Goal: Task Accomplishment & Management: Manage account settings

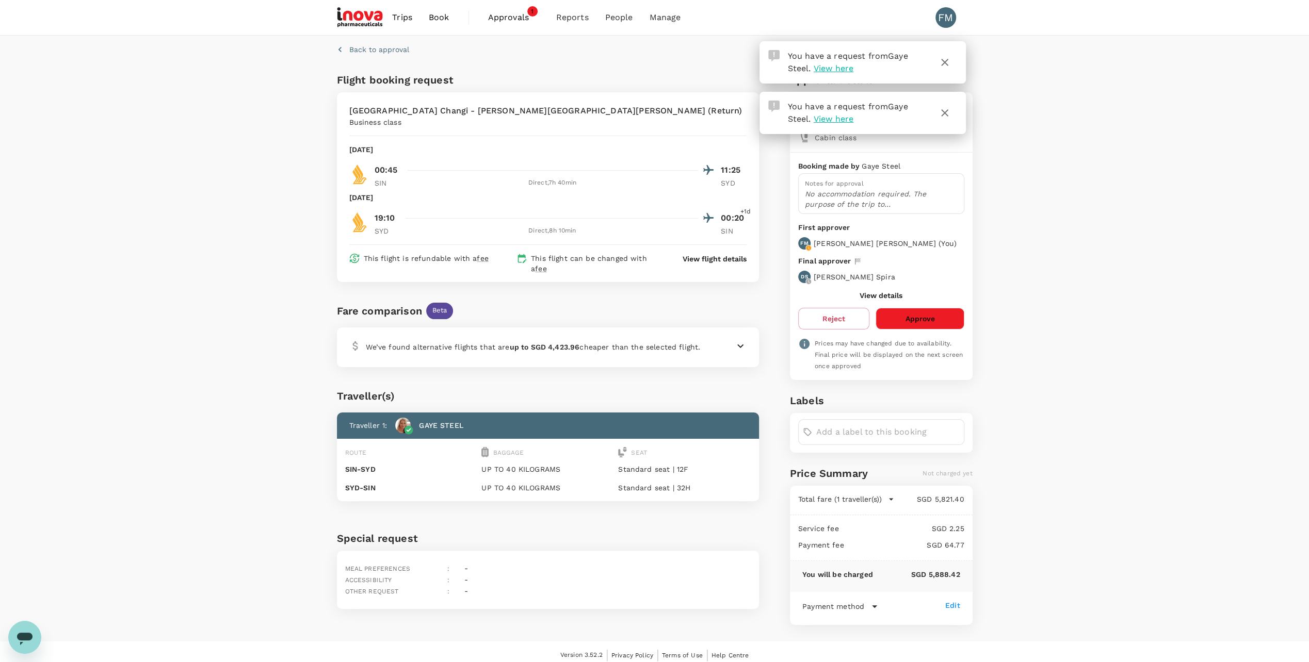
click at [673, 342] on p "We’ve found alternative flights that are up to SGD 4,423.96 cheaper than the se…" at bounding box center [533, 347] width 335 height 10
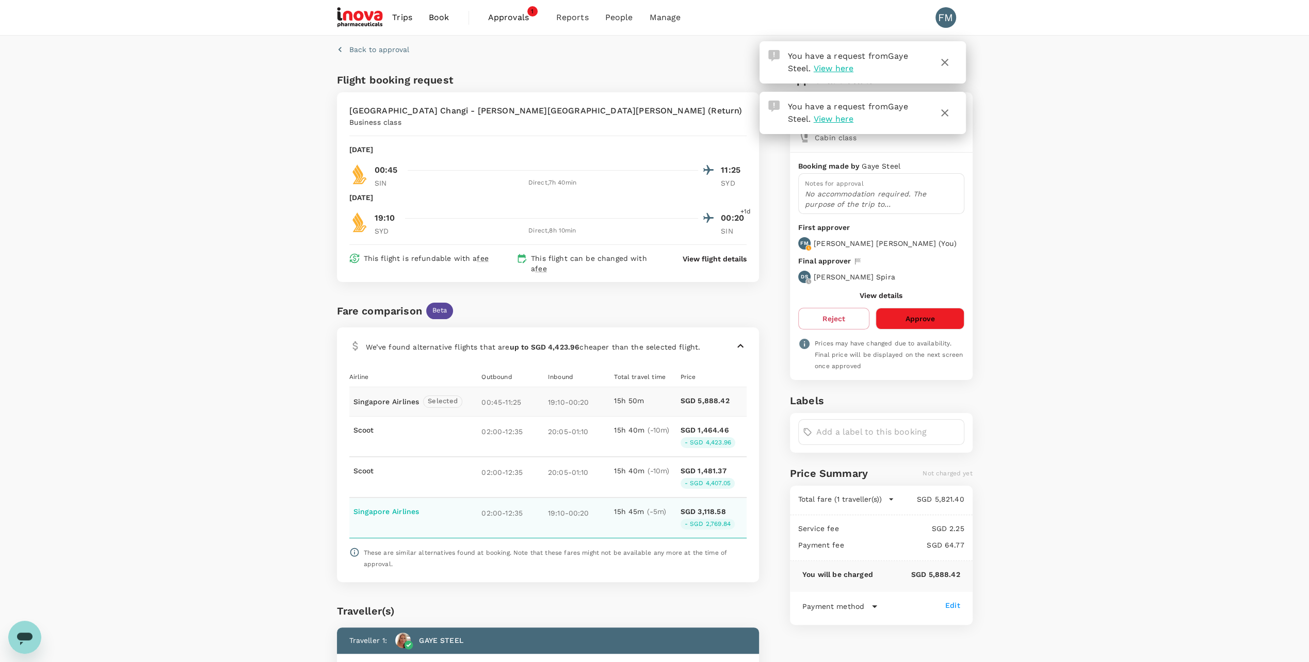
click at [603, 507] on p "19:10 - 00:20" at bounding box center [579, 513] width 62 height 12
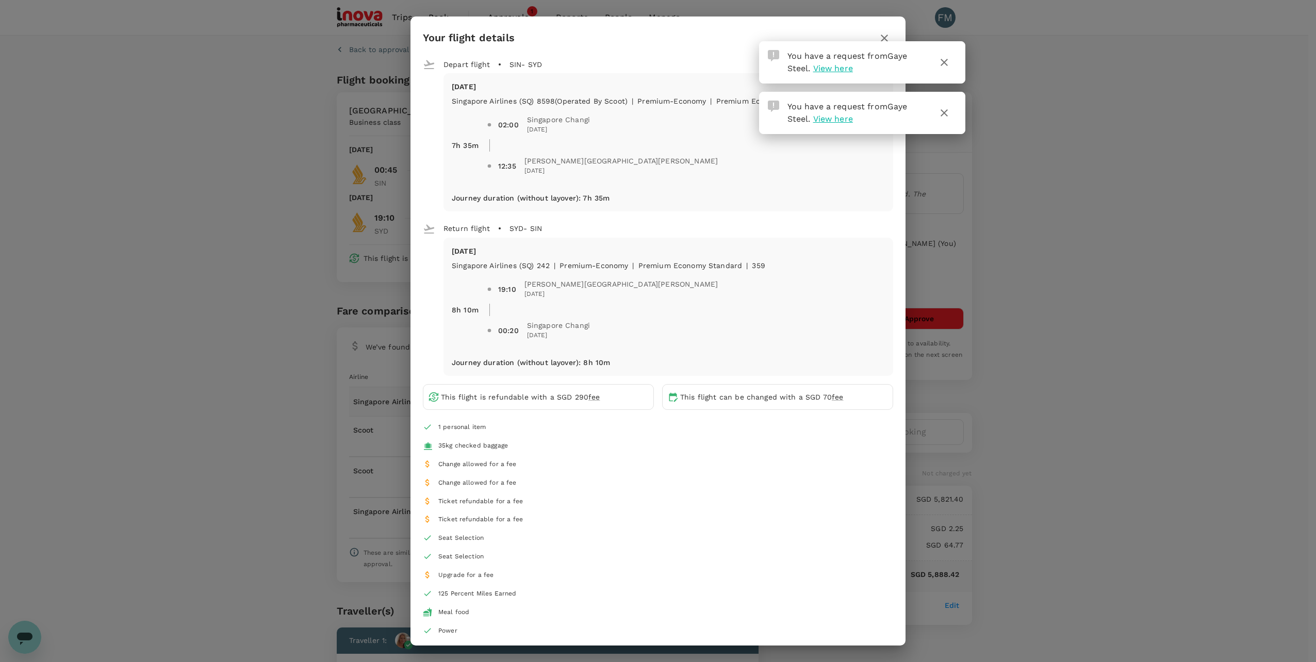
click at [166, 528] on div "Your flight details Depart flight SIN - SYD Fri, 17 Oct Singapore Airlines (SQ)…" at bounding box center [658, 331] width 1316 height 662
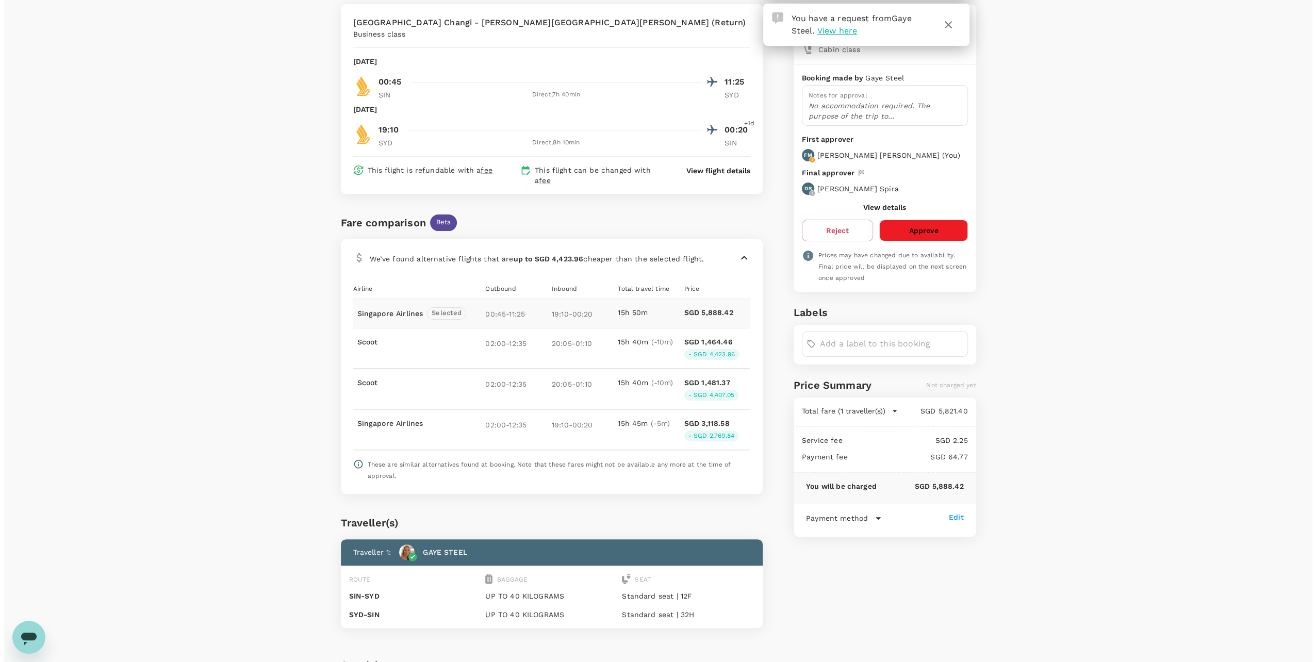
scroll to position [155, 0]
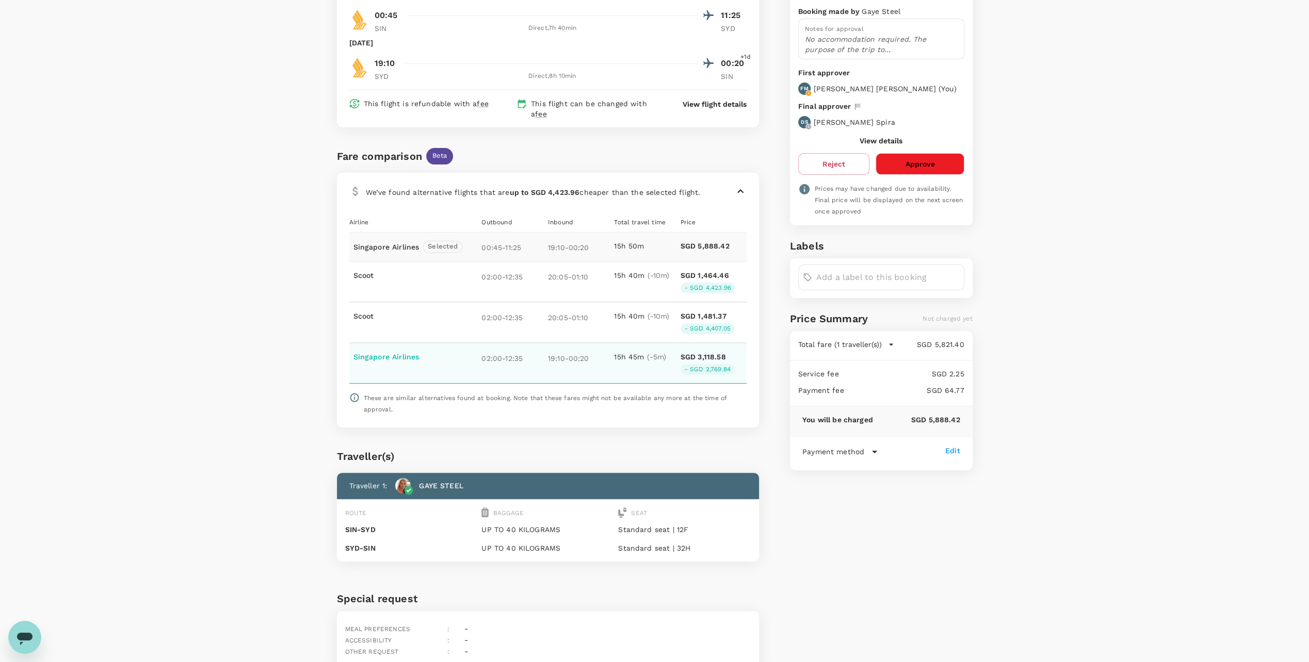
click at [708, 352] on p "SGD 3,118.58" at bounding box center [702, 357] width 45 height 10
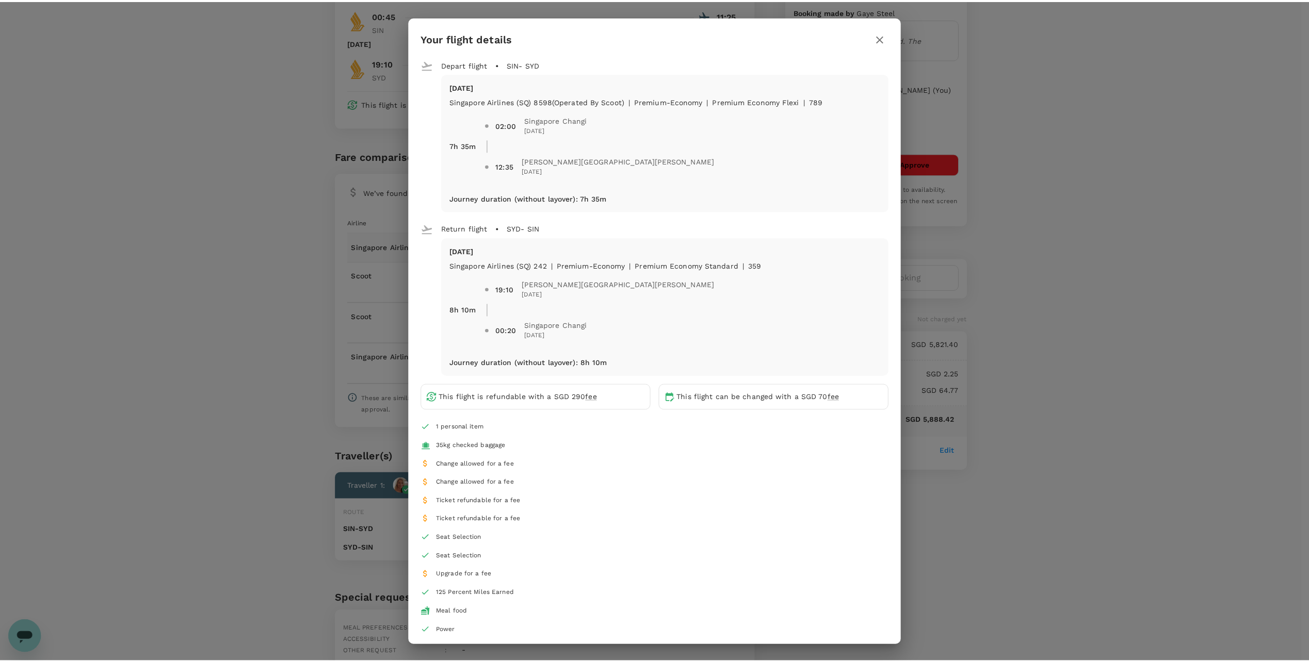
scroll to position [26, 0]
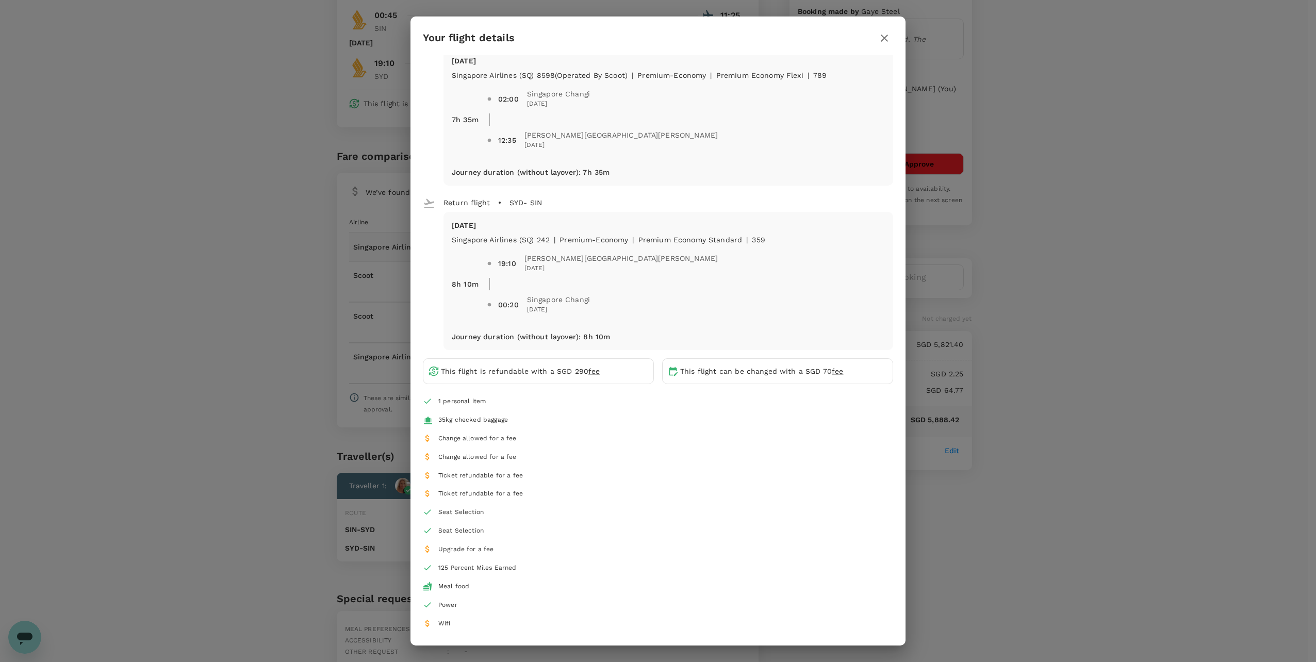
click at [958, 545] on div "Your flight details Depart flight SIN - SYD Fri, 17 Oct Singapore Airlines (SQ)…" at bounding box center [658, 331] width 1316 height 662
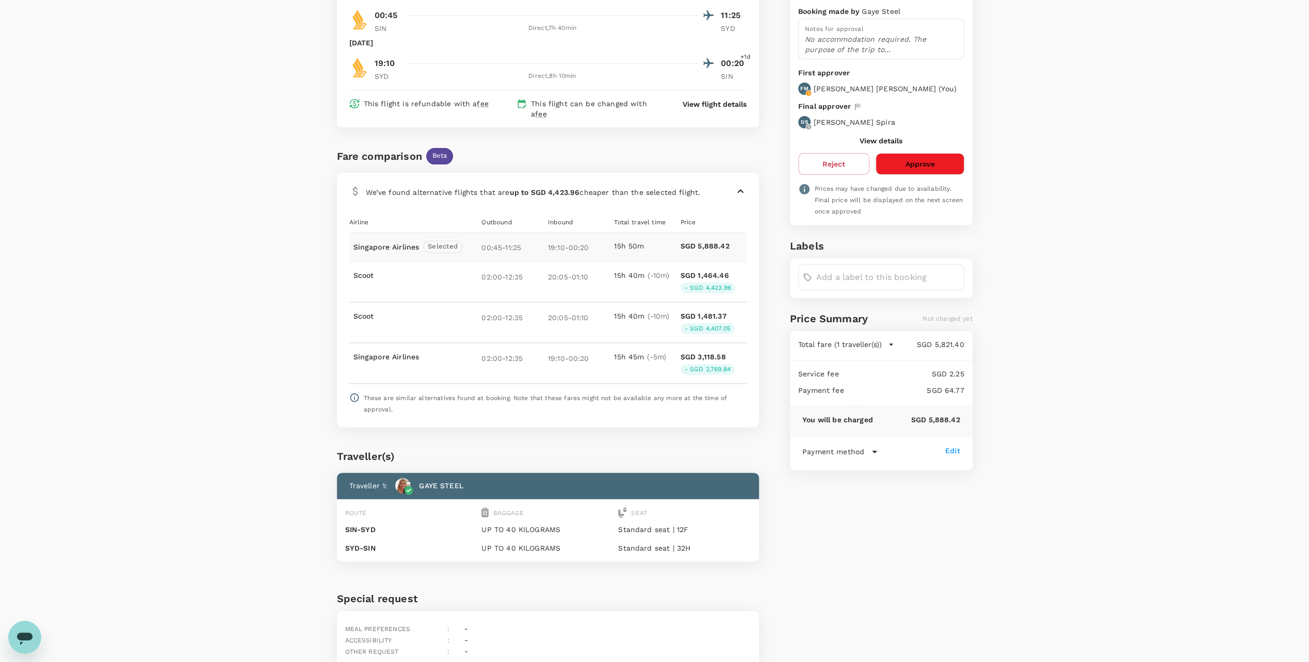
click at [516, 188] on b "up to SGD 4,423.96" at bounding box center [545, 192] width 70 height 8
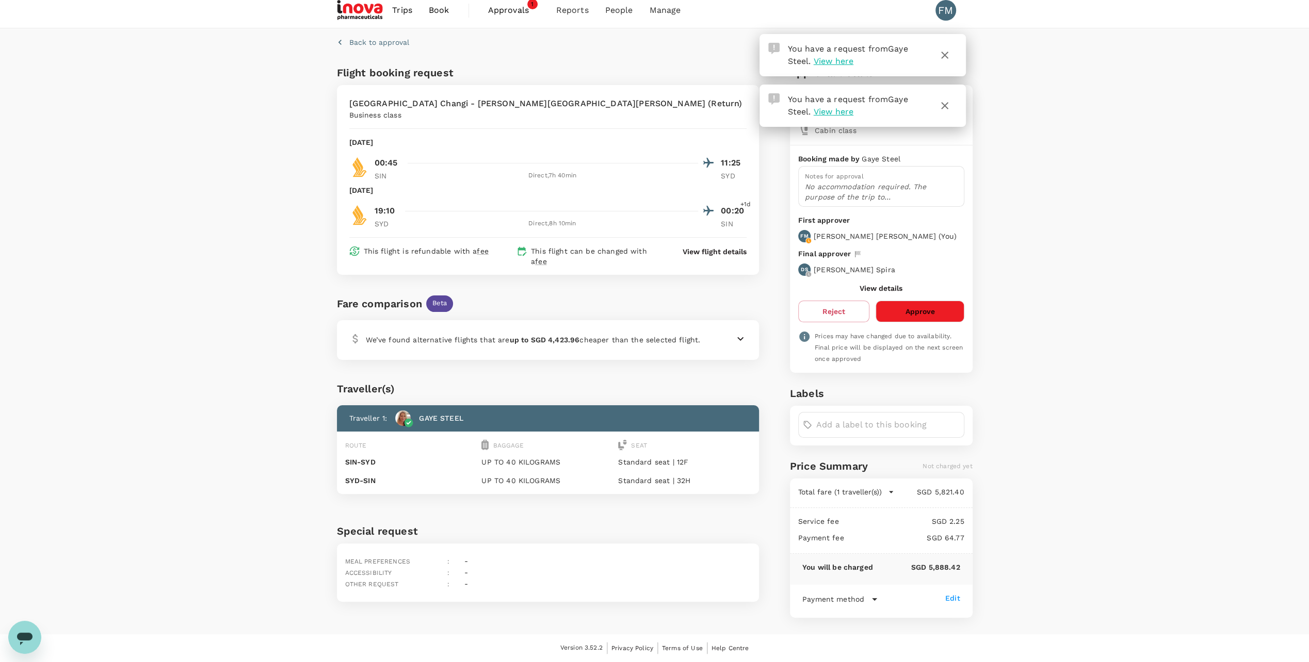
scroll to position [2, 0]
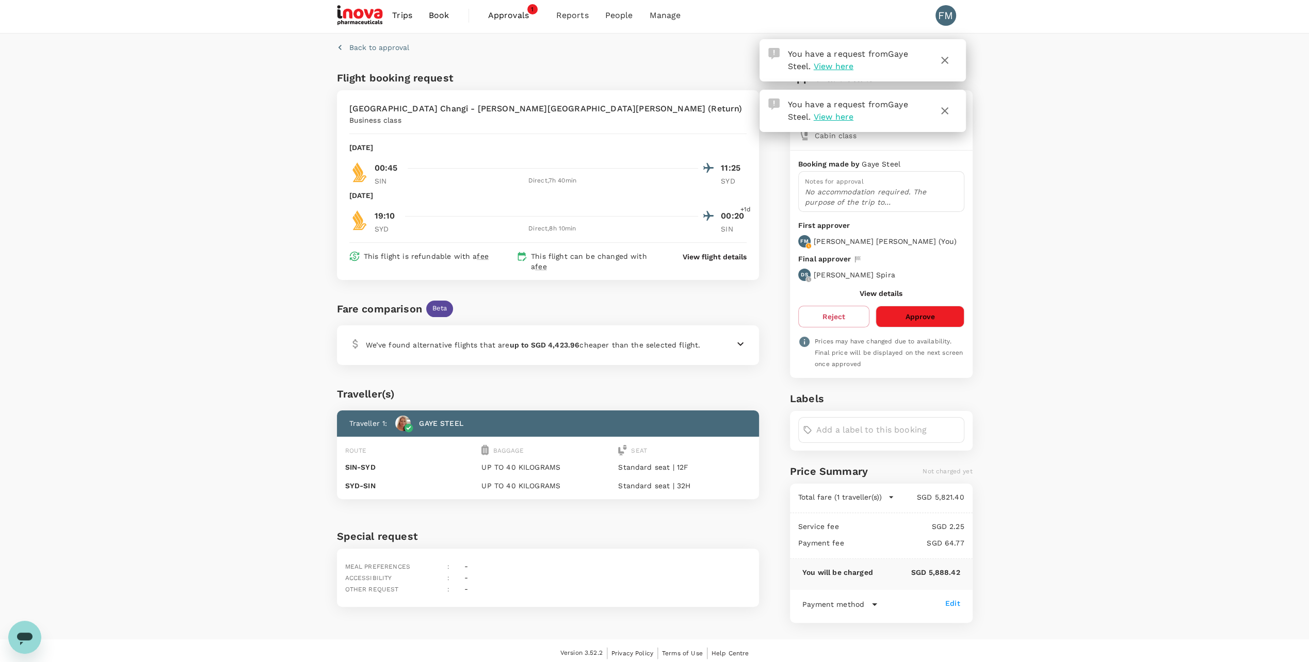
click at [542, 341] on b "up to SGD 4,423.96" at bounding box center [545, 345] width 70 height 8
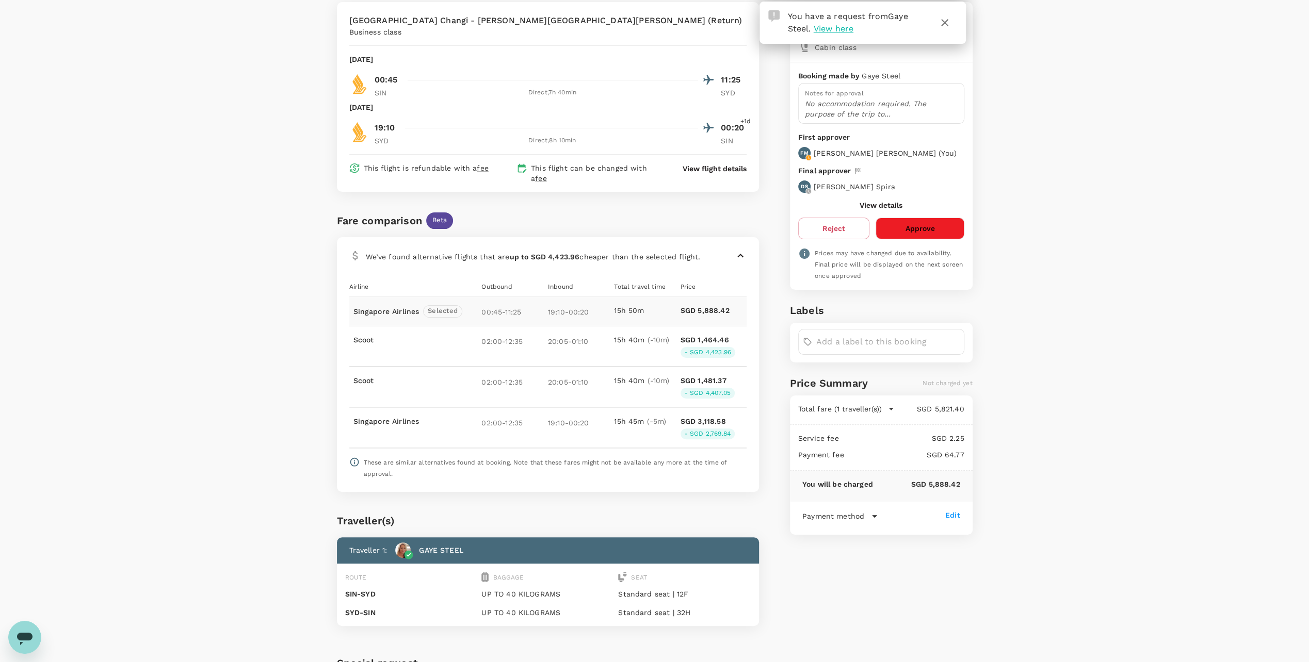
scroll to position [0, 0]
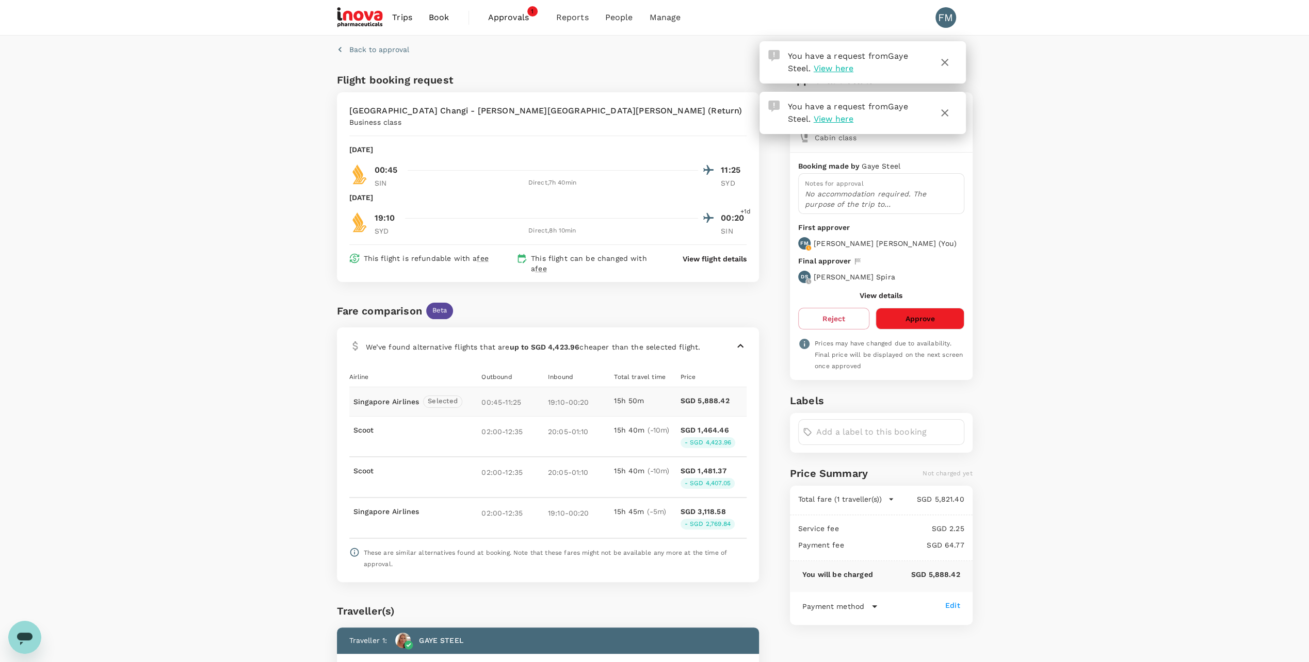
click at [697, 254] on p "View flight details" at bounding box center [714, 259] width 64 height 10
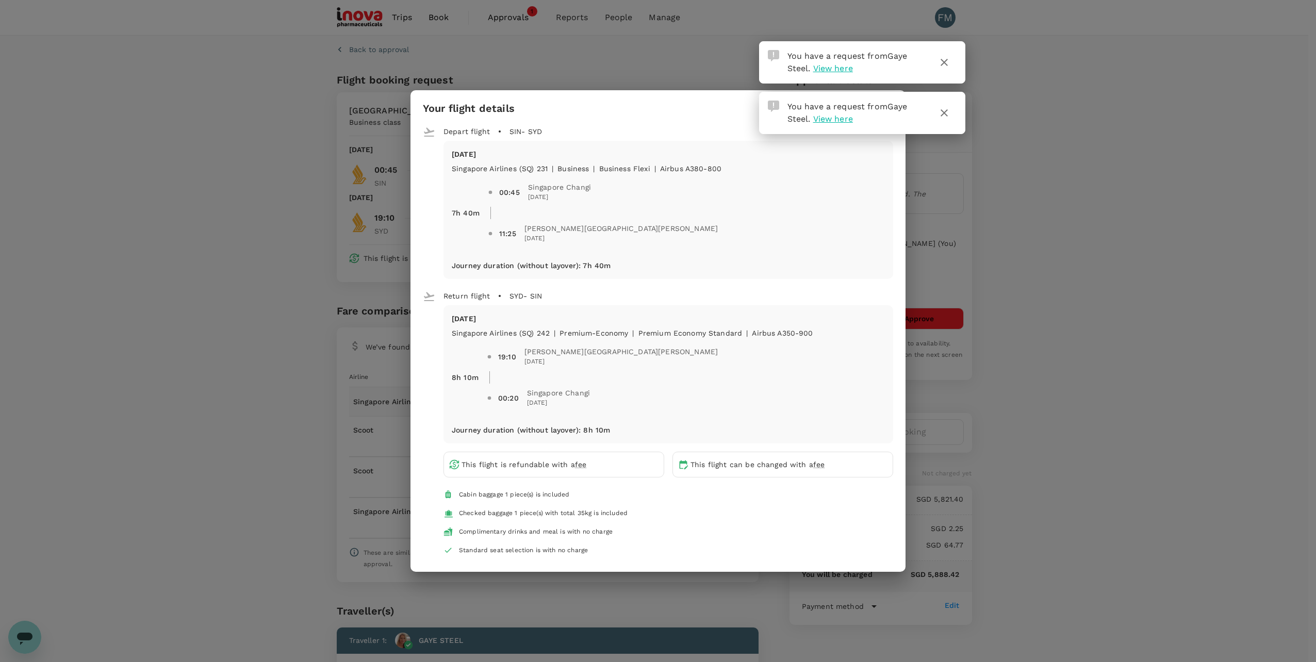
click at [941, 111] on icon "button" at bounding box center [944, 113] width 12 height 12
click at [840, 67] on span "View here" at bounding box center [833, 68] width 40 height 10
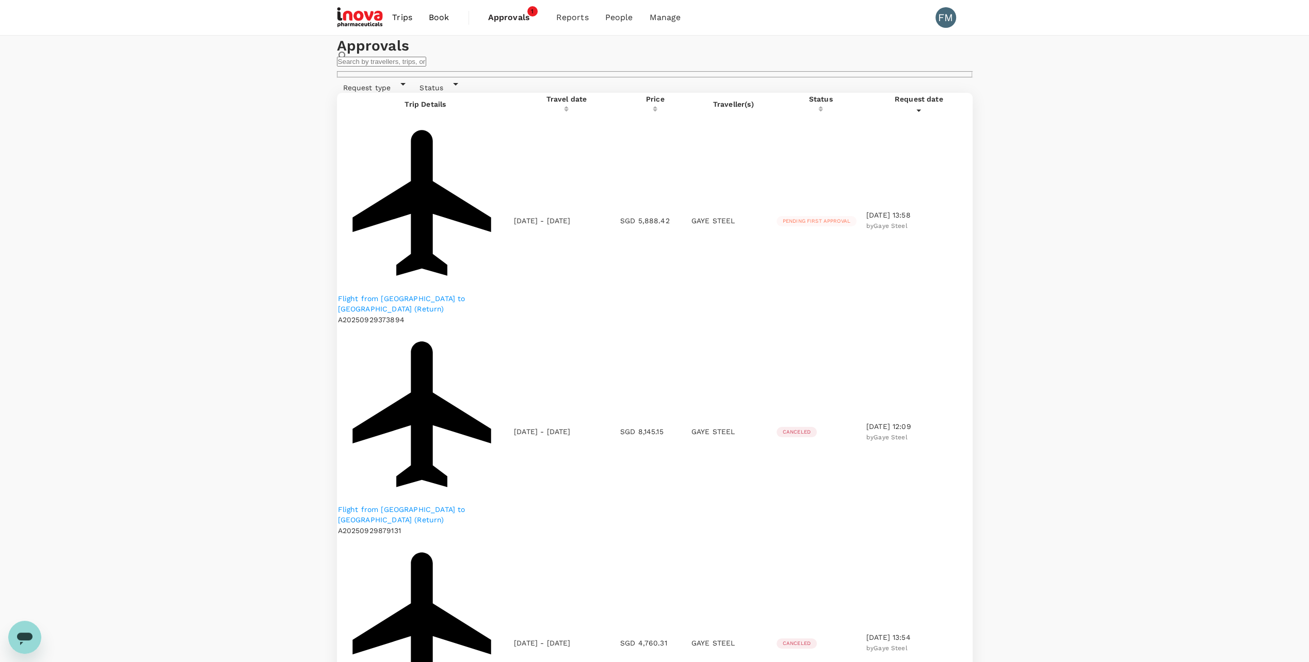
click at [423, 294] on p "Flight from [GEOGRAPHIC_DATA] to [GEOGRAPHIC_DATA] (Return)" at bounding box center [425, 304] width 175 height 21
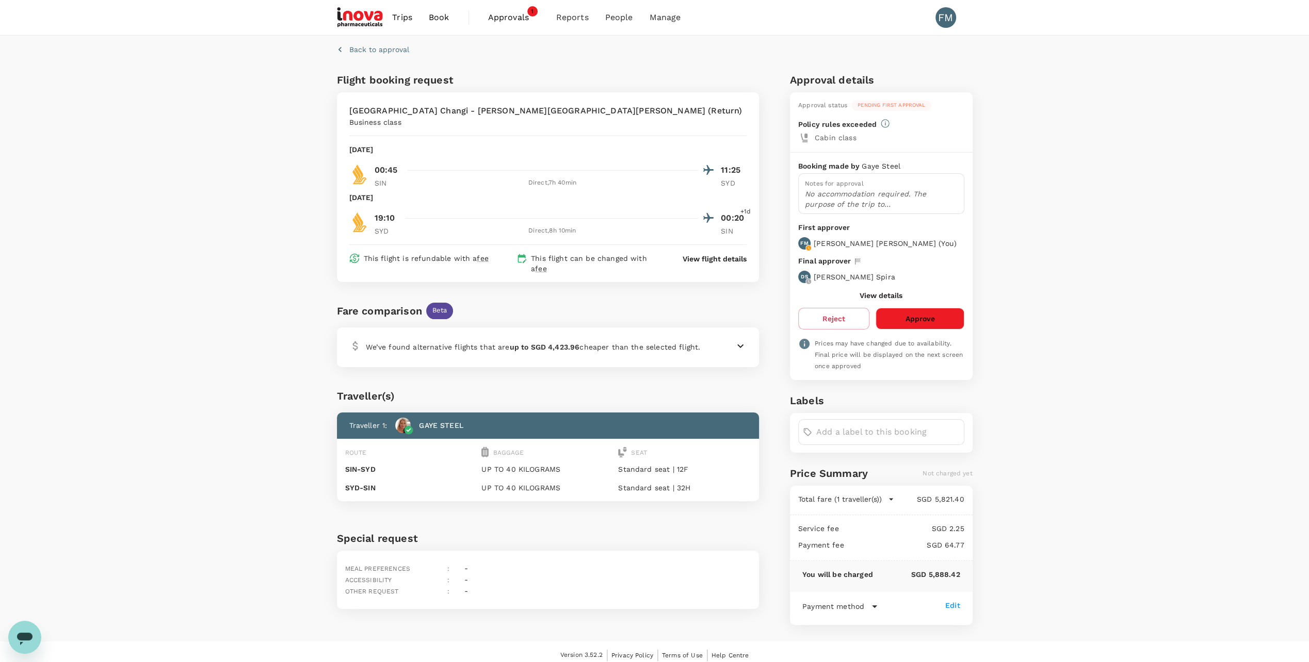
click at [715, 340] on div at bounding box center [729, 346] width 33 height 12
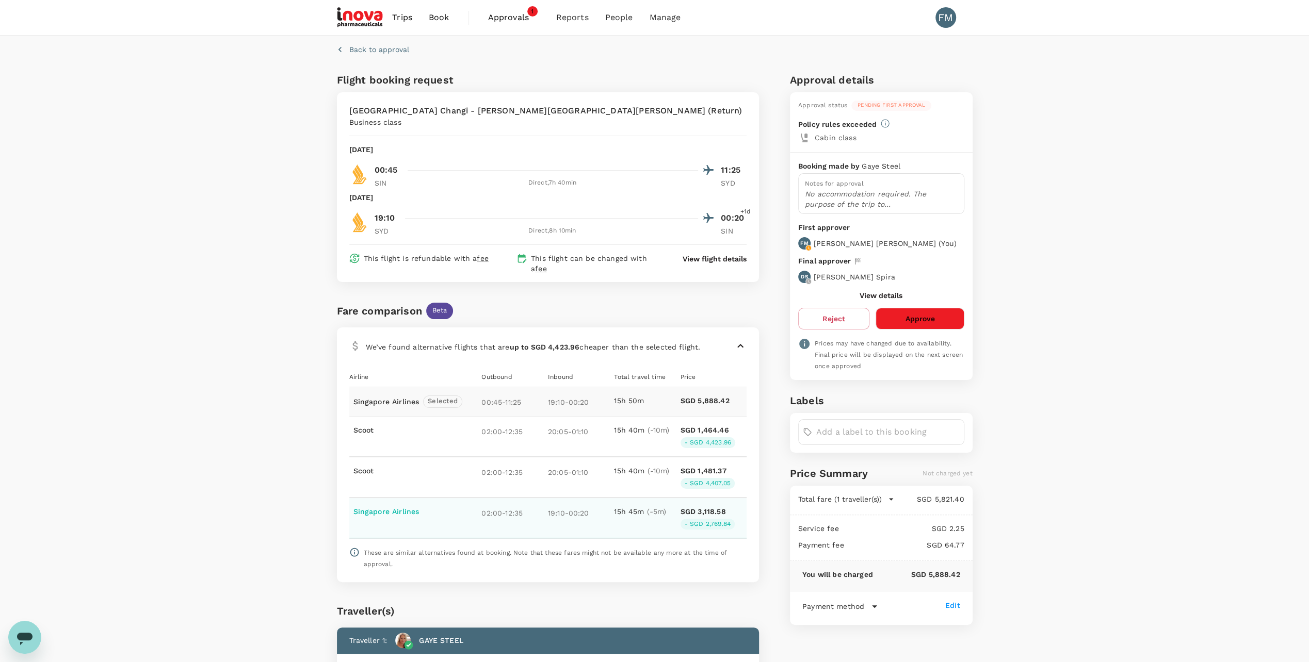
click at [710, 507] on p "SGD 3,118.58" at bounding box center [702, 512] width 45 height 10
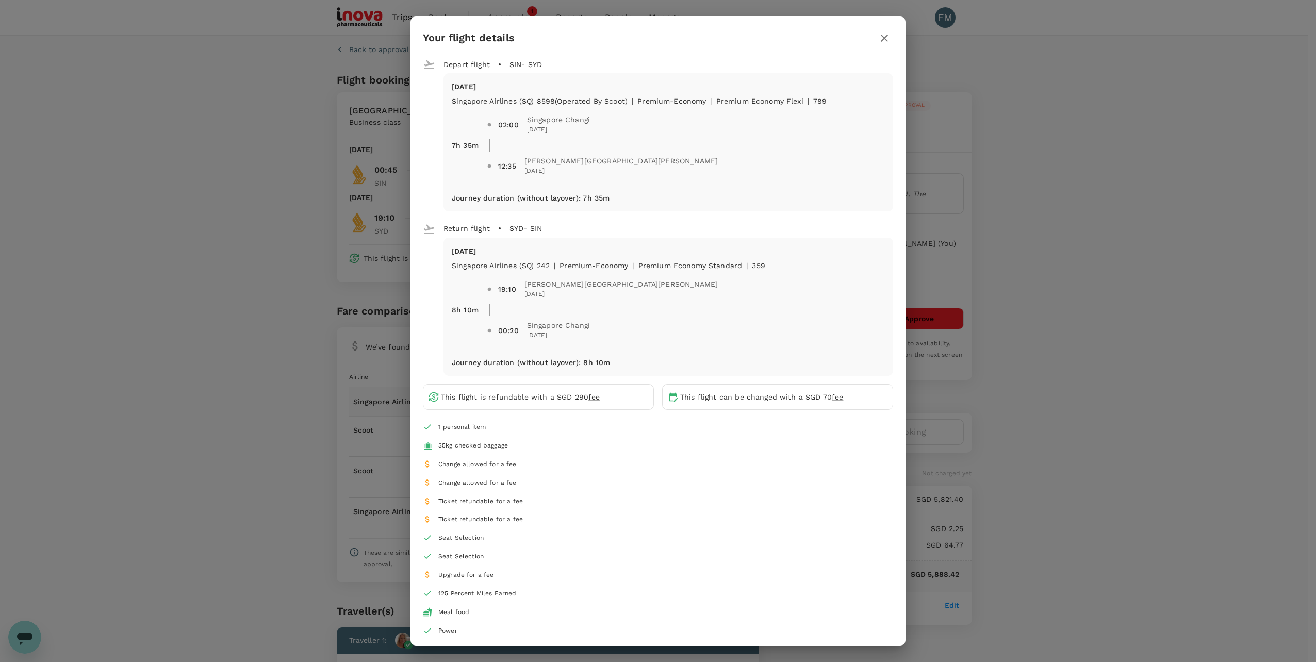
click at [884, 38] on icon "button" at bounding box center [884, 38] width 7 height 7
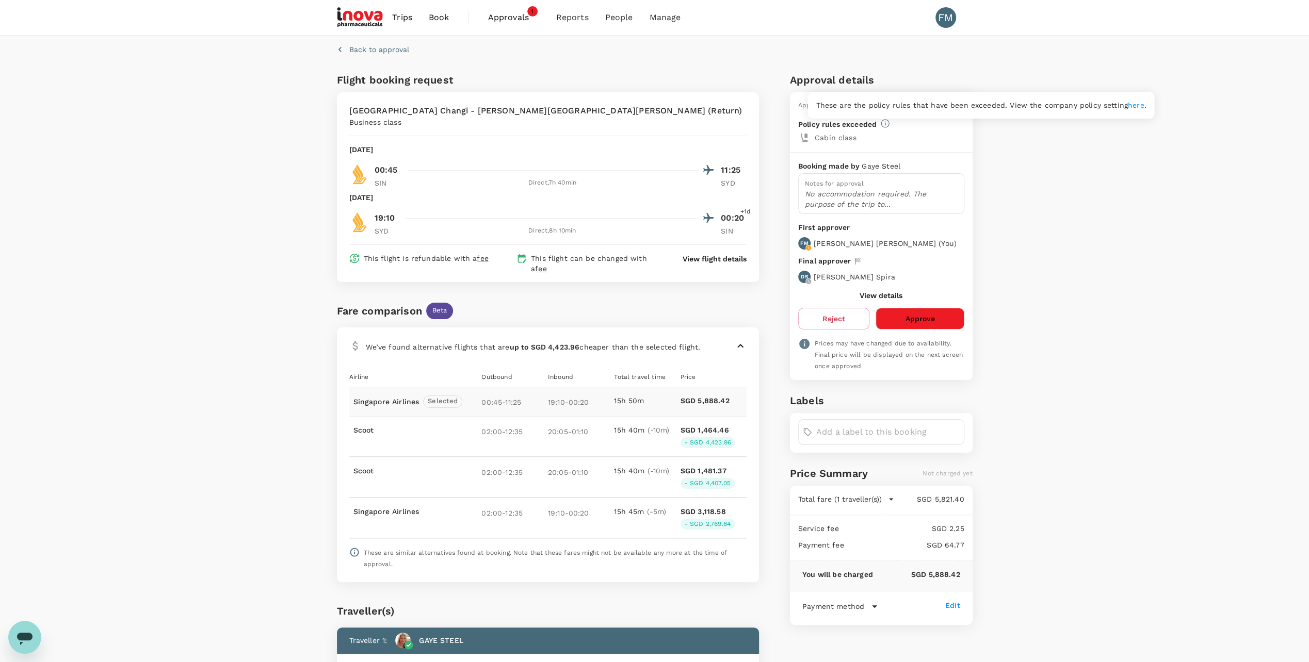
click at [883, 122] on icon at bounding box center [885, 123] width 9 height 9
click at [1128, 101] on link "here" at bounding box center [1136, 105] width 17 height 8
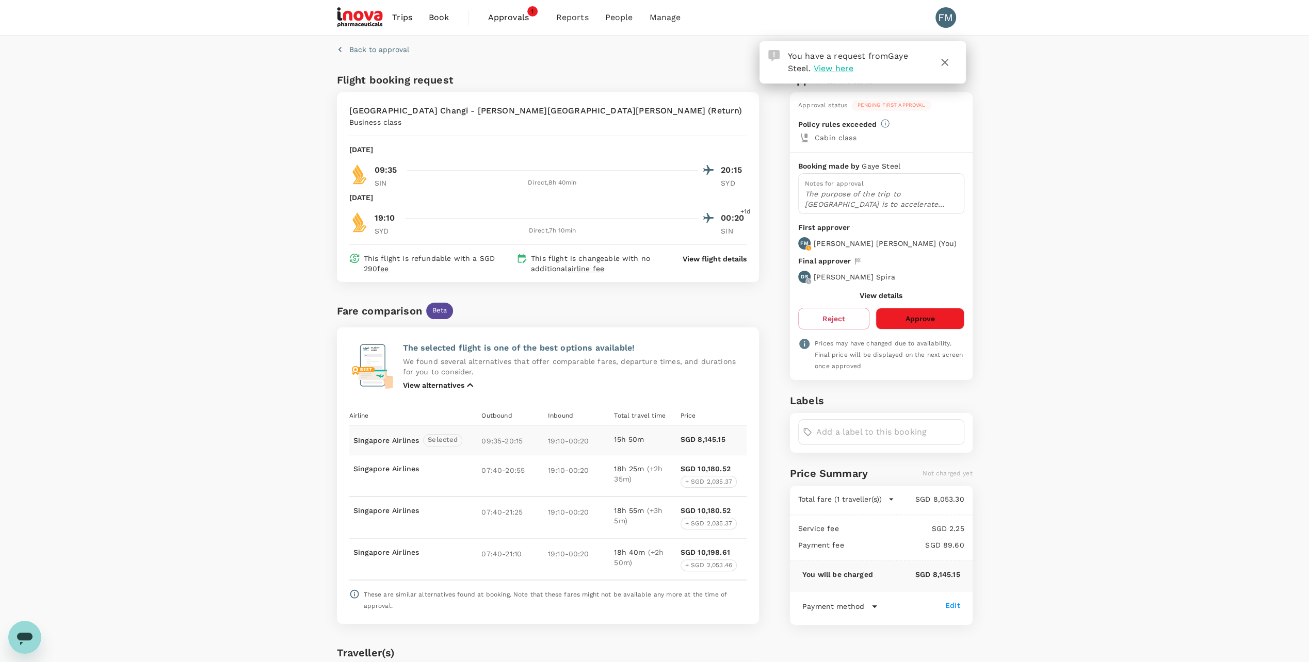
click at [841, 65] on span "View here" at bounding box center [833, 68] width 40 height 10
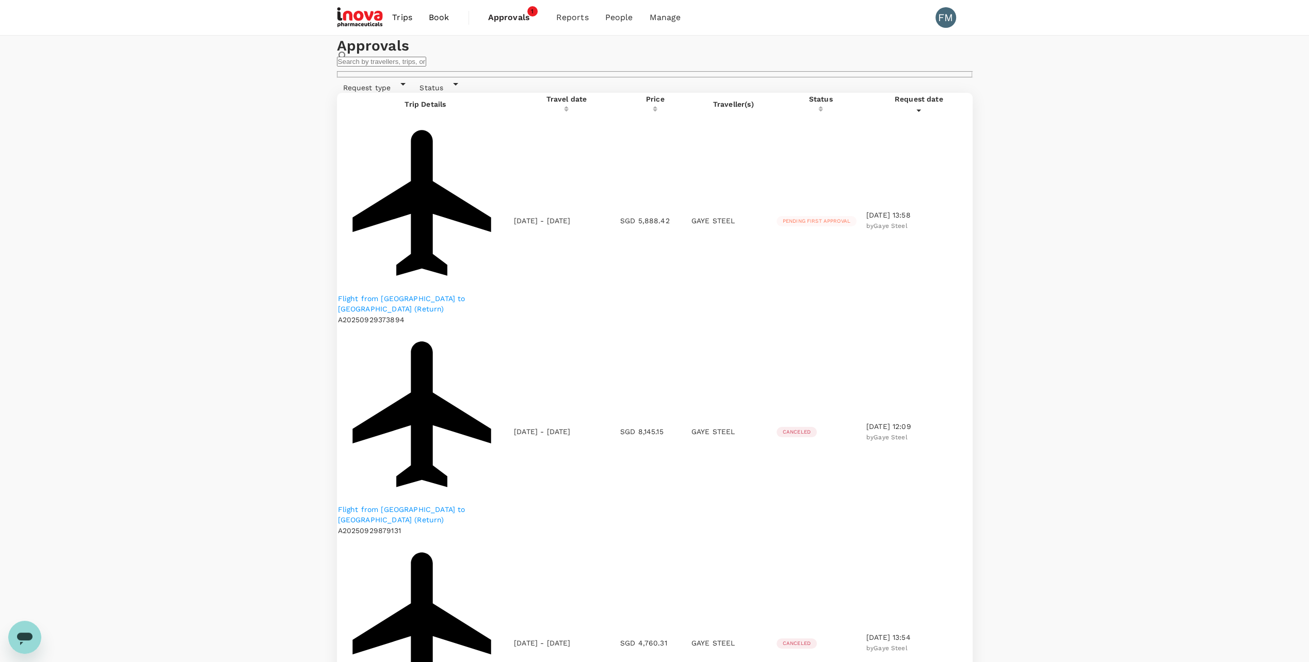
click at [403, 294] on p "Flight from [GEOGRAPHIC_DATA] to [GEOGRAPHIC_DATA] (Return)" at bounding box center [425, 304] width 175 height 21
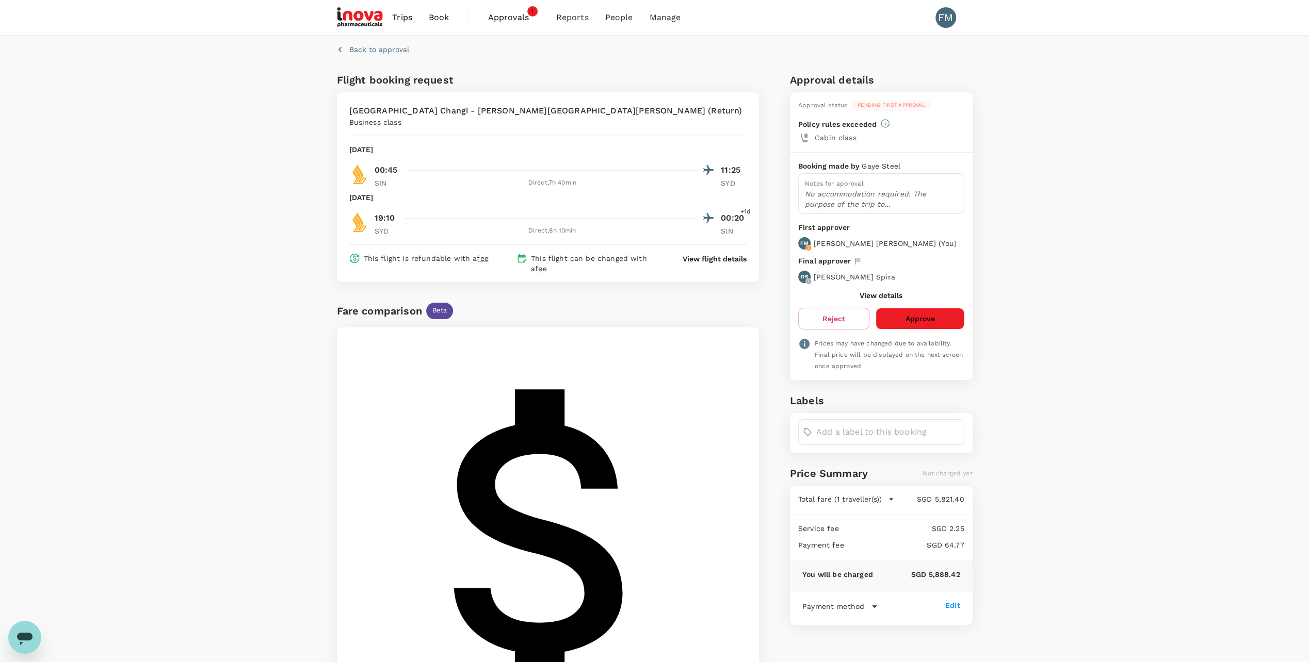
click at [732, 254] on p "View flight details" at bounding box center [714, 259] width 64 height 10
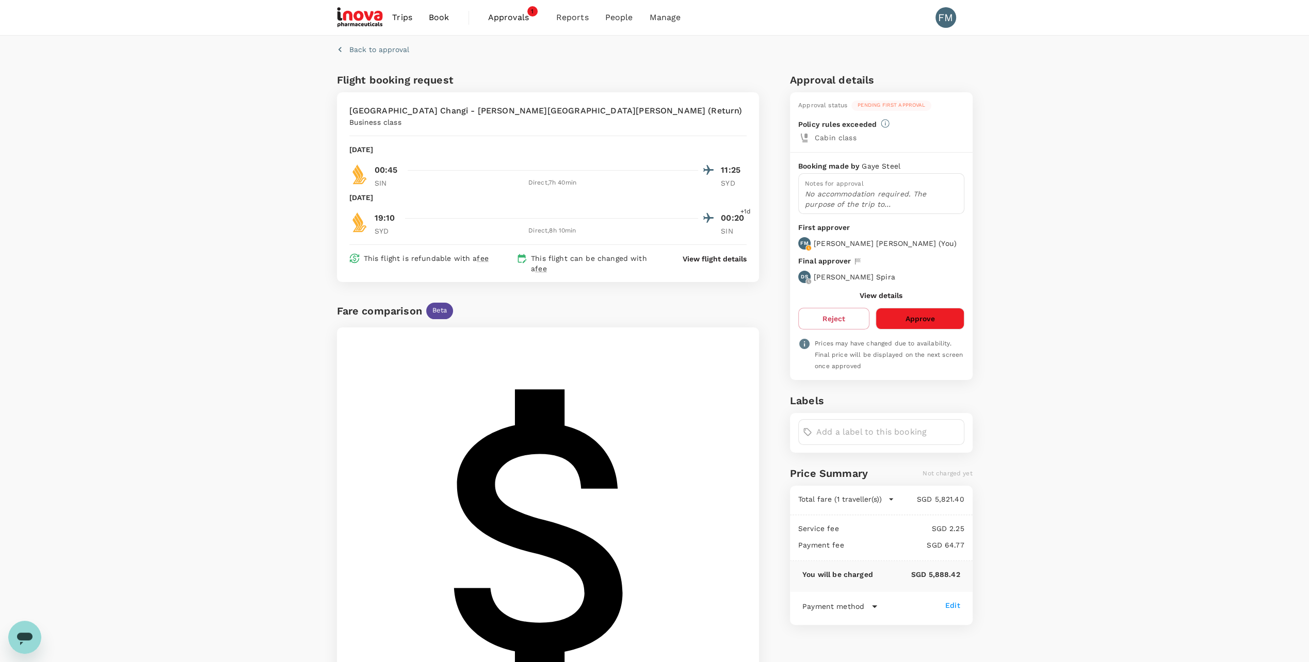
click at [932, 323] on button "Approve" at bounding box center [919, 319] width 88 height 22
